Goal: Task Accomplishment & Management: Manage account settings

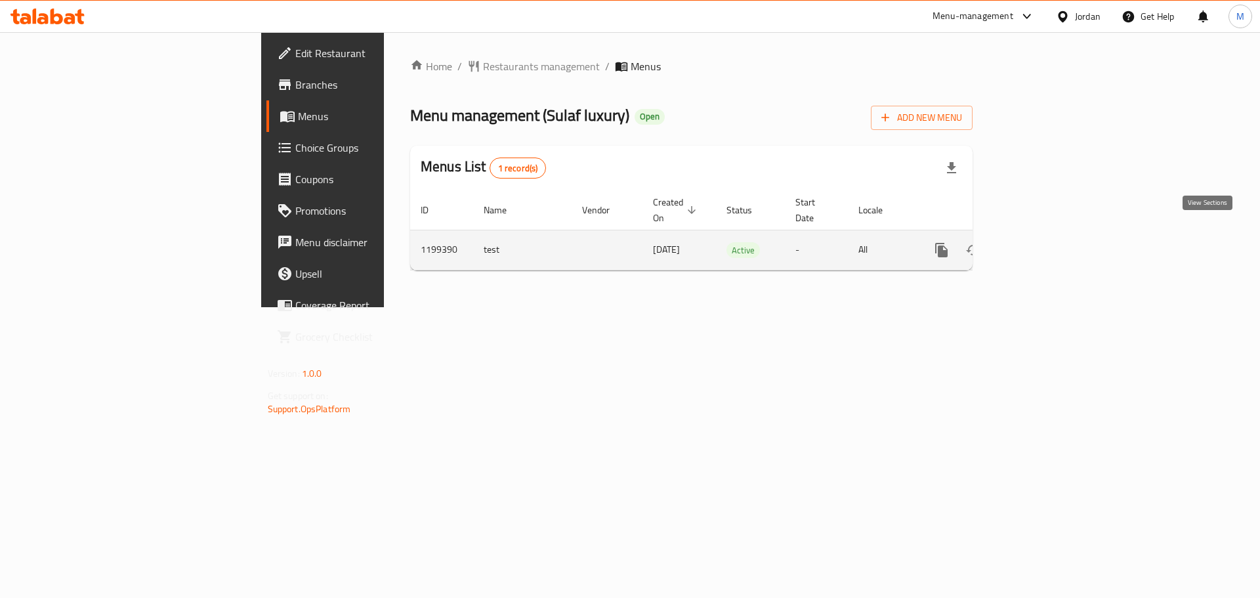
click at [1044, 242] on icon "enhanced table" at bounding box center [1037, 250] width 16 height 16
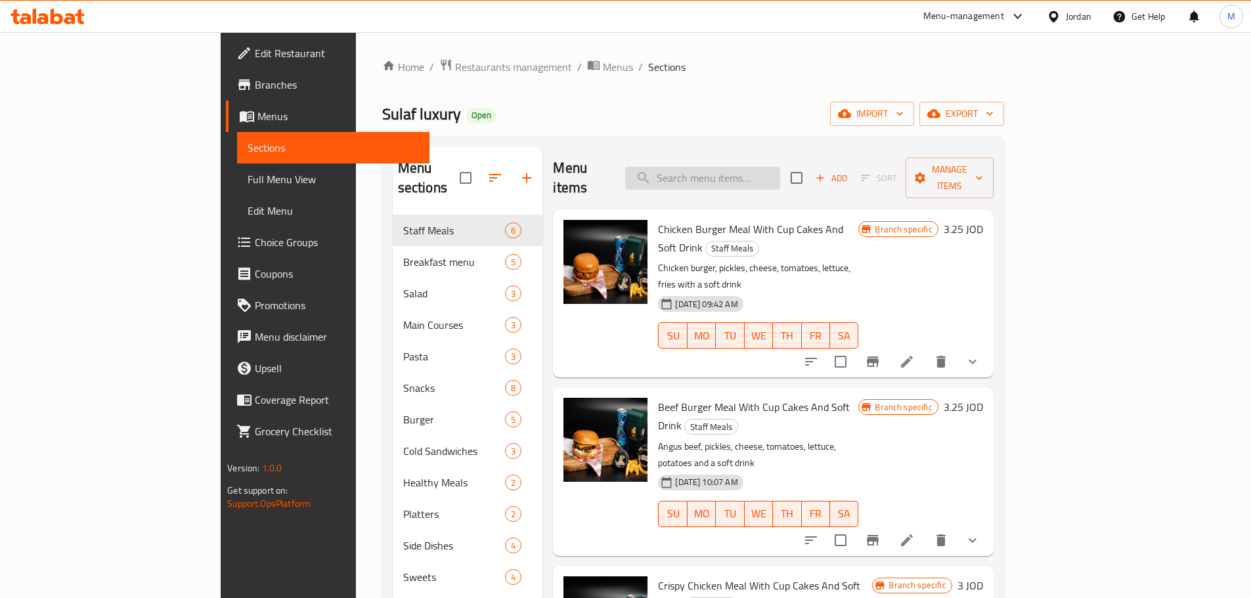
click at [745, 168] on input "search" at bounding box center [702, 178] width 155 height 23
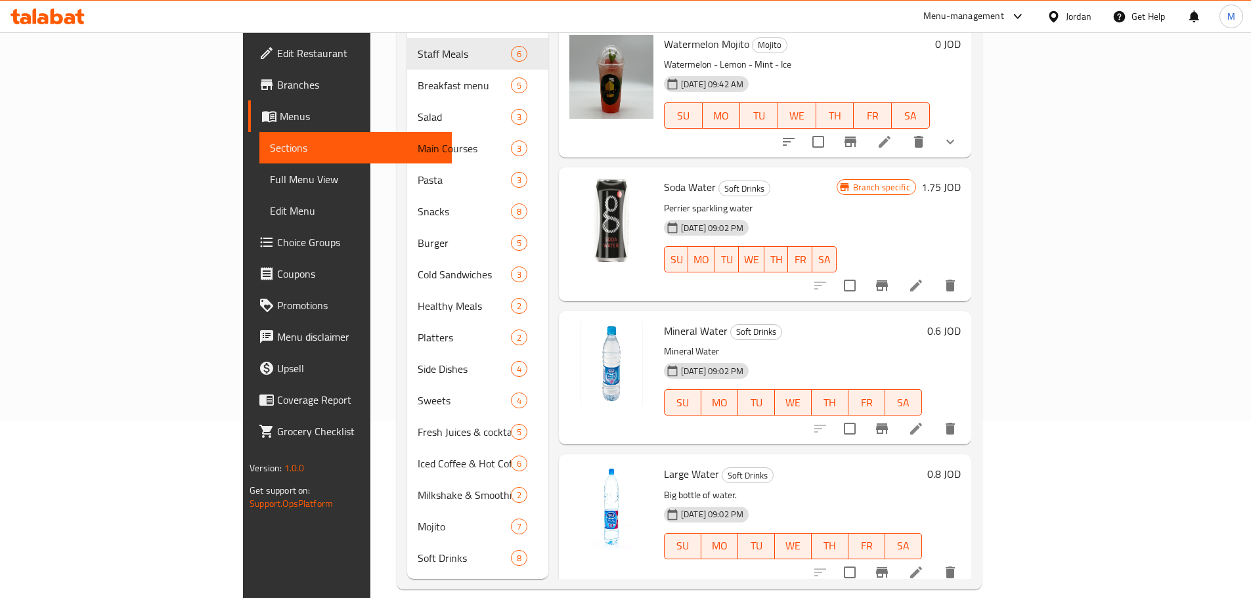
scroll to position [184, 0]
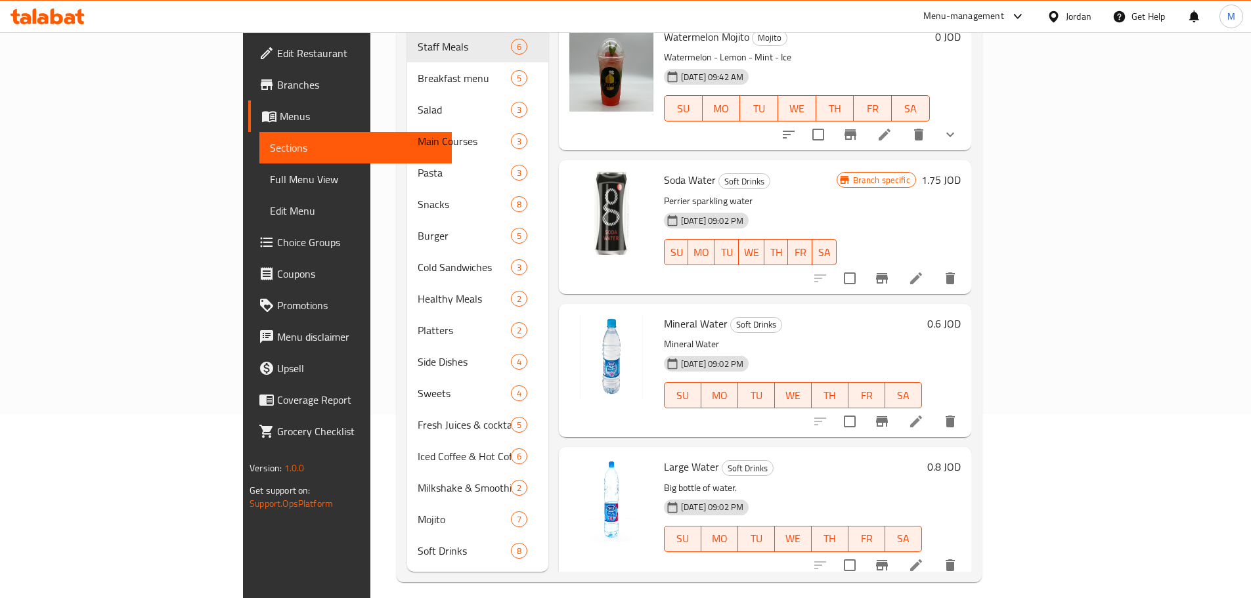
type input "wat"
click at [934, 410] on li at bounding box center [915, 422] width 37 height 24
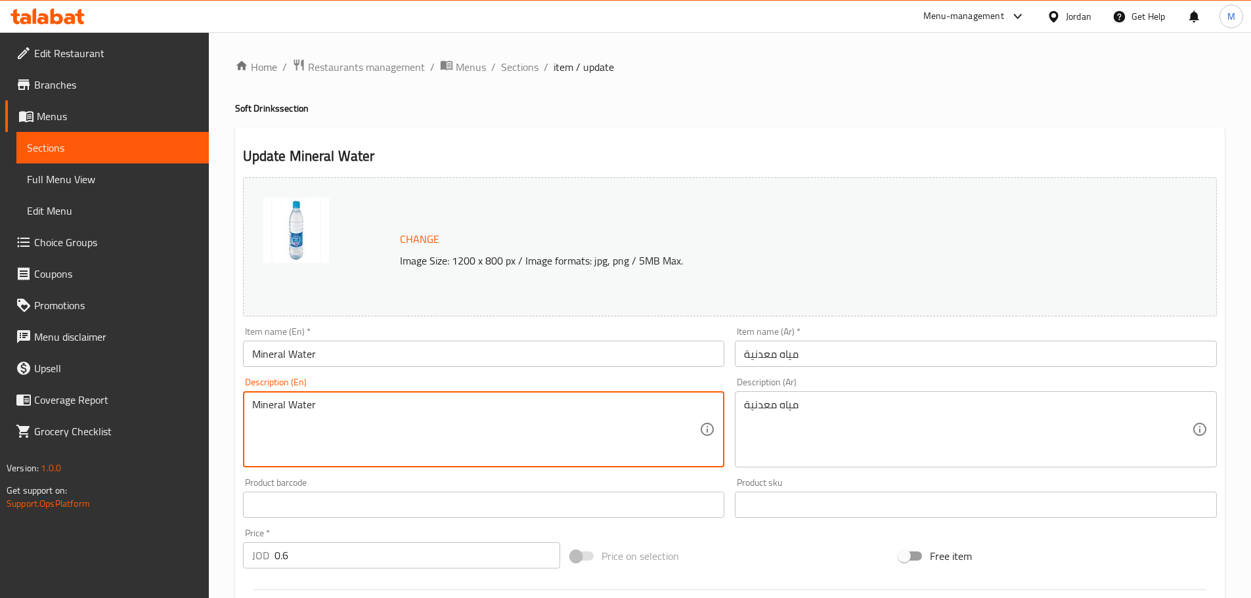
click at [288, 404] on textarea "Mineral Water" at bounding box center [476, 429] width 448 height 62
click at [764, 416] on textarea "مياه معدنية" at bounding box center [968, 429] width 448 height 62
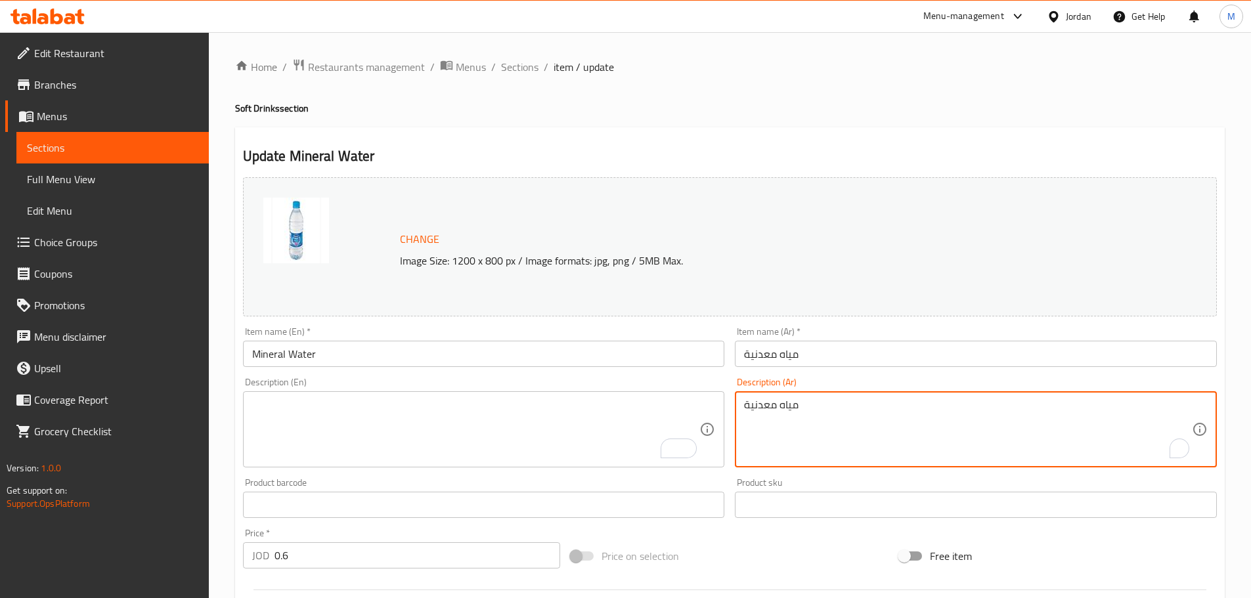
click at [764, 416] on textarea "مياه معدنية" at bounding box center [968, 429] width 448 height 62
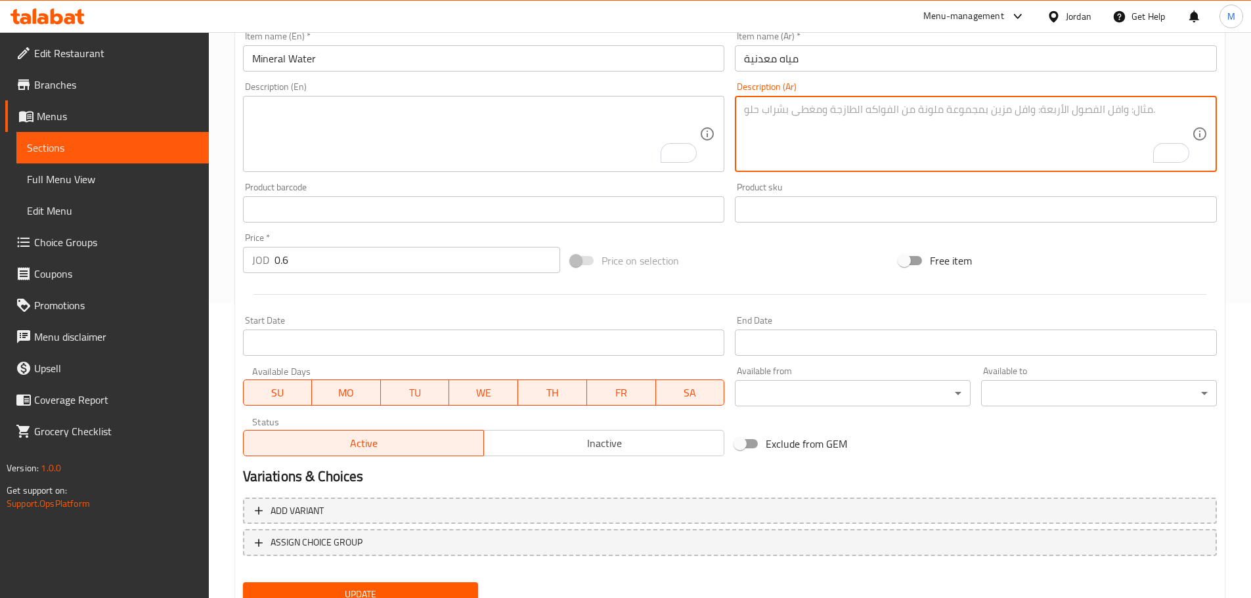
scroll to position [349, 0]
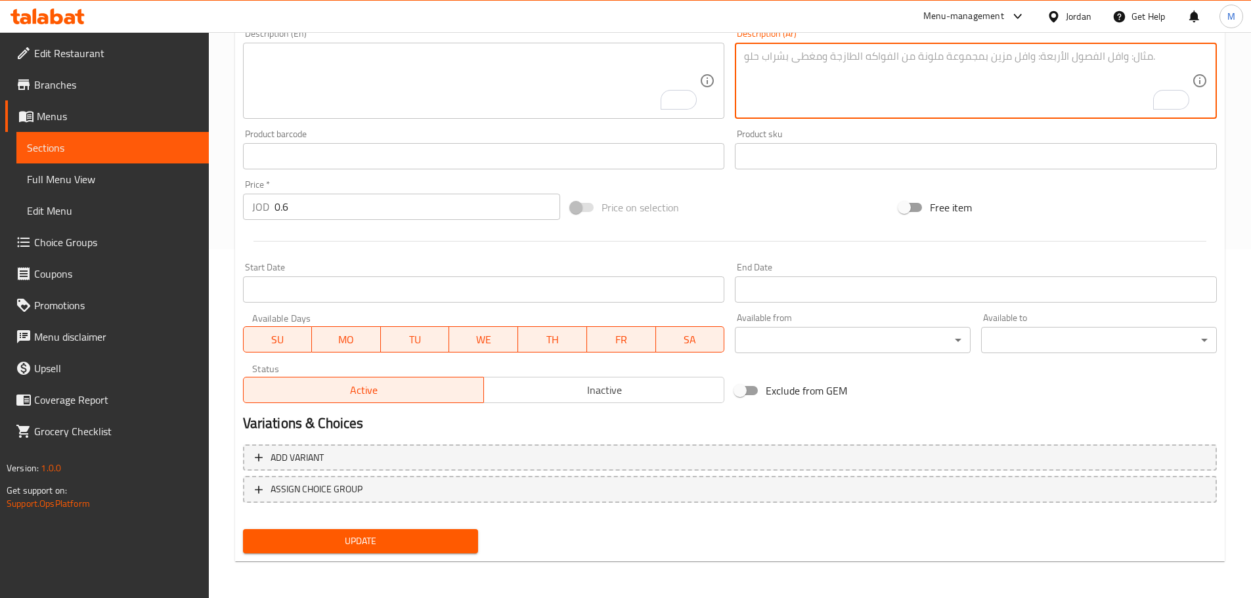
click at [387, 534] on span "Update" at bounding box center [360, 541] width 215 height 16
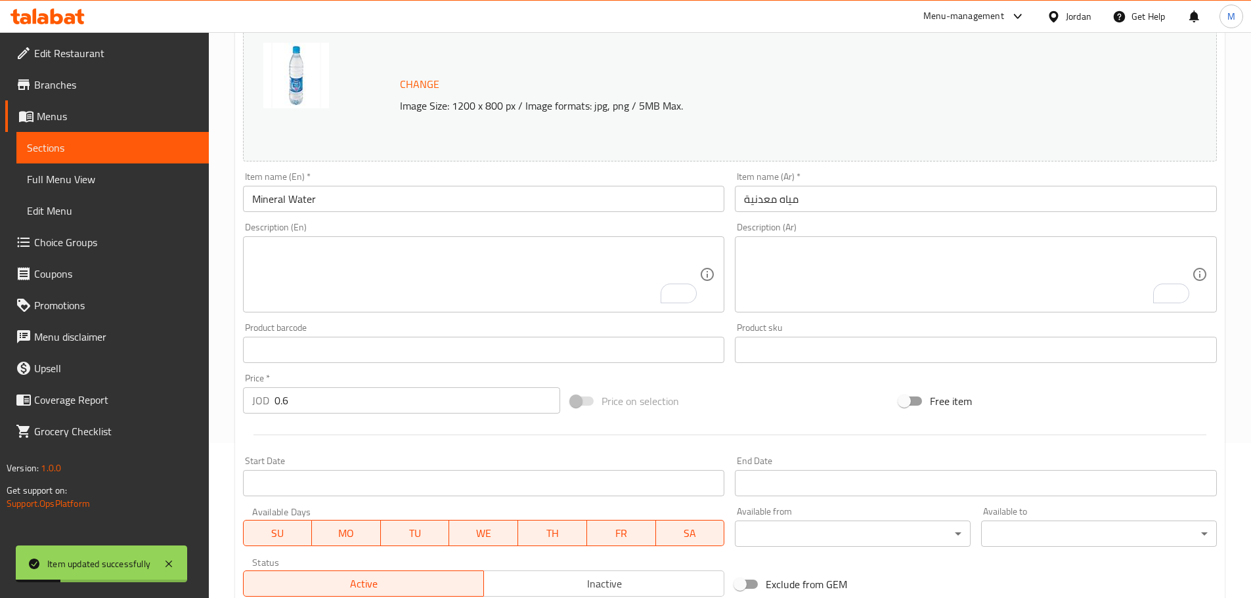
scroll to position [152, 0]
